Goal: Information Seeking & Learning: Learn about a topic

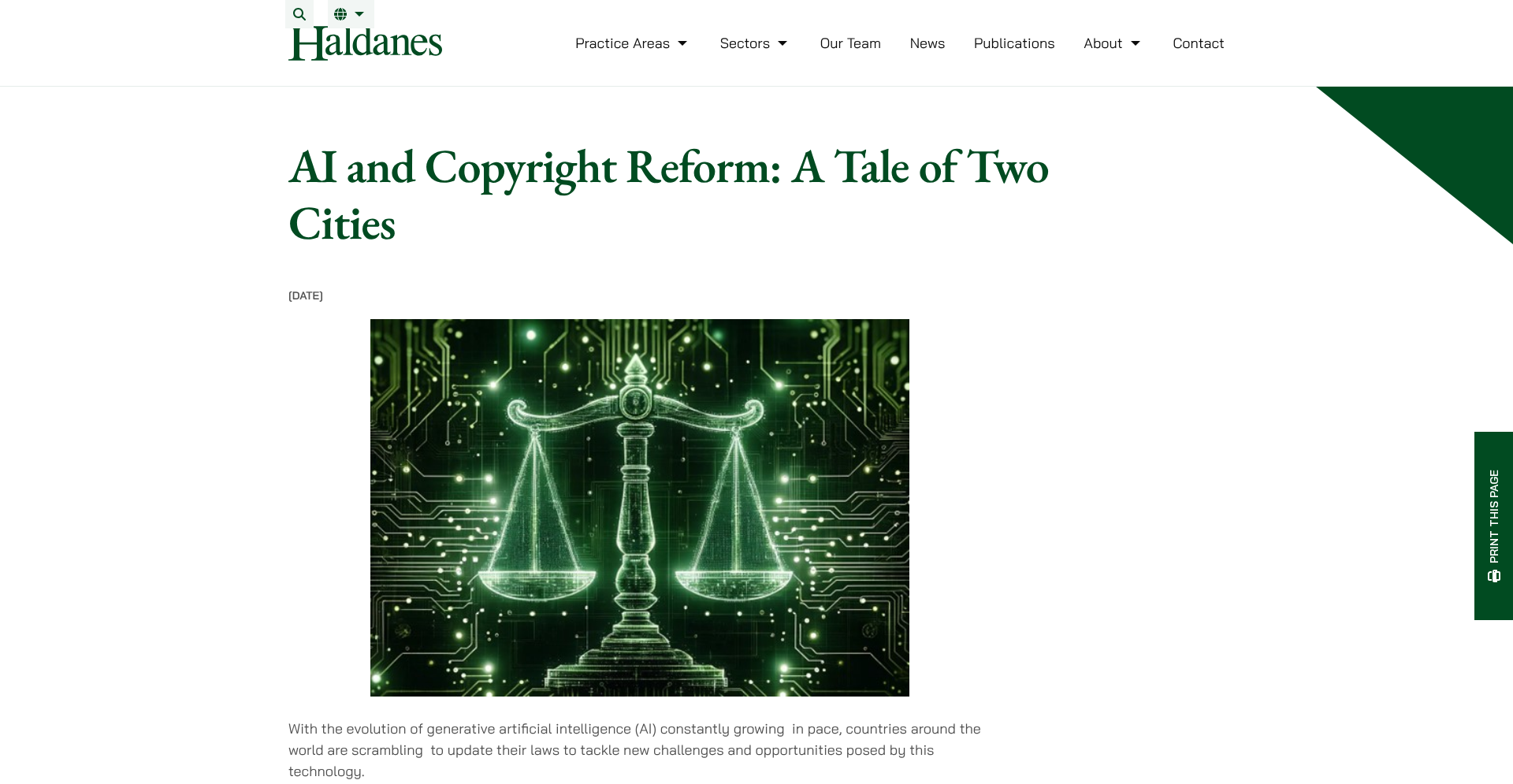
click at [361, 40] on img at bounding box center [365, 43] width 154 height 35
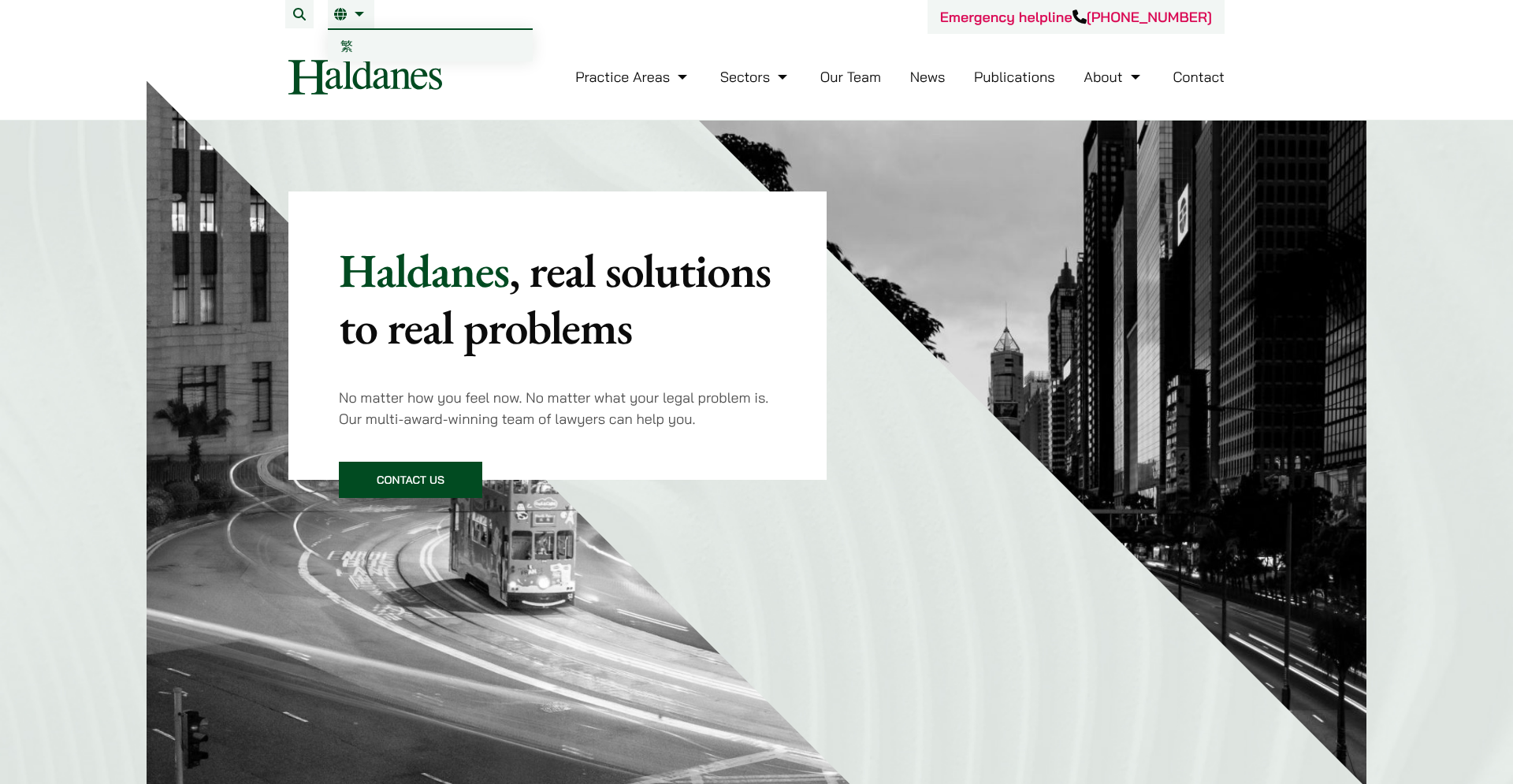
click at [306, 8] on button "Search" at bounding box center [300, 14] width 28 height 28
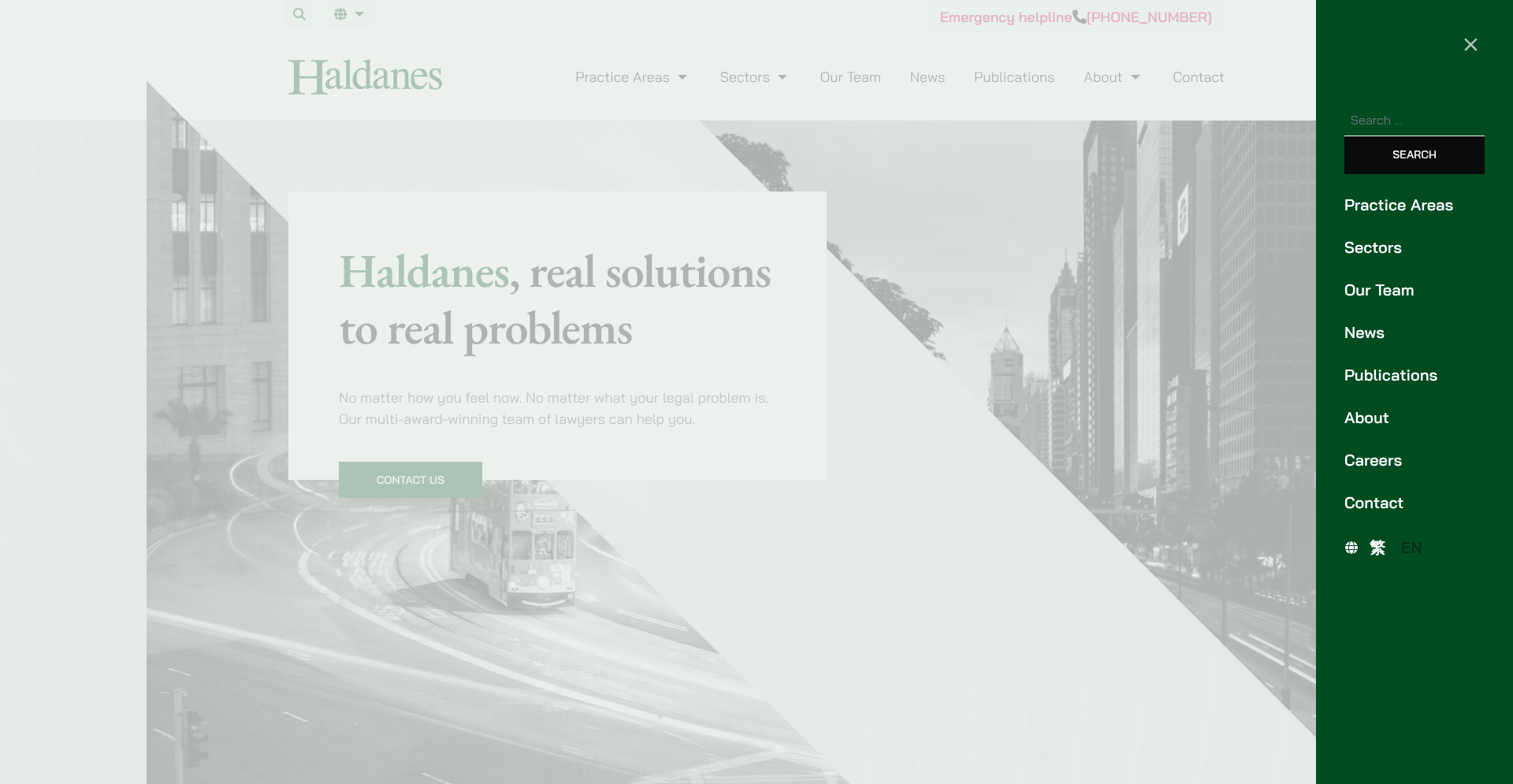
click at [1416, 115] on input "Search for:" at bounding box center [1414, 120] width 140 height 33
type input "AI"
click at [1344, 136] on input "Search" at bounding box center [1414, 154] width 140 height 38
